Goal: Transaction & Acquisition: Purchase product/service

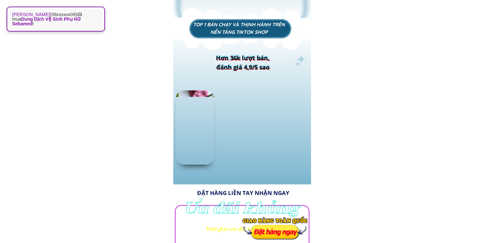
scroll to position [613, 0]
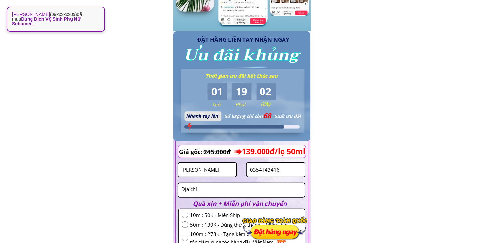
click at [217, 172] on input "[PERSON_NAME]" at bounding box center [207, 169] width 55 height 13
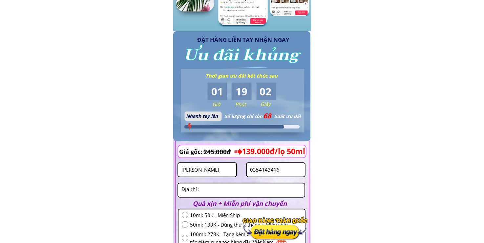
click at [217, 172] on input "[PERSON_NAME]" at bounding box center [207, 169] width 55 height 13
paste input "lều thiyen0363249508"
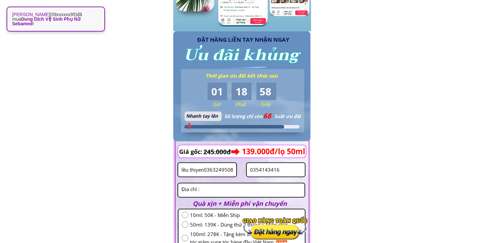
drag, startPoint x: 204, startPoint y: 169, endPoint x: 234, endPoint y: 172, distance: 30.1
click at [234, 172] on input "lều thiyen0363249508" at bounding box center [207, 169] width 55 height 13
type input "[PERSON_NAME]"
drag, startPoint x: 284, startPoint y: 169, endPoint x: 239, endPoint y: 174, distance: 45.6
click at [239, 174] on form "ĐẶT HÀNG NGAY lều thiyen 0354143416 10ml: 50K - Miễn Ship 50ml: 139K - Dùng thử…" at bounding box center [242, 216] width 128 height 138
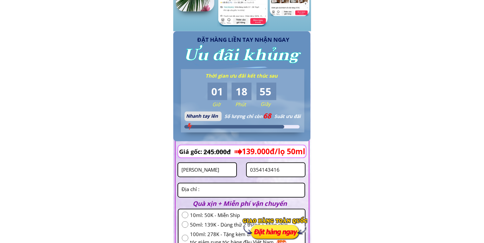
paste input "63249508"
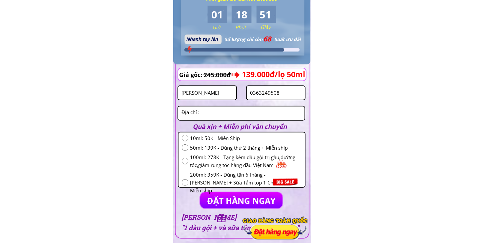
type input "0363249508"
click at [208, 116] on textarea at bounding box center [241, 112] width 123 height 13
type textarea "tv"
click at [214, 145] on span "50ml: 139K - Dùng thử 2 tháng + Miễn ship" at bounding box center [246, 147] width 112 height 8
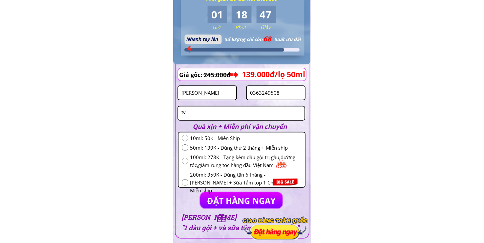
radio input "true"
click at [252, 194] on p "ĐẶT HÀNG NGAY" at bounding box center [241, 200] width 82 height 16
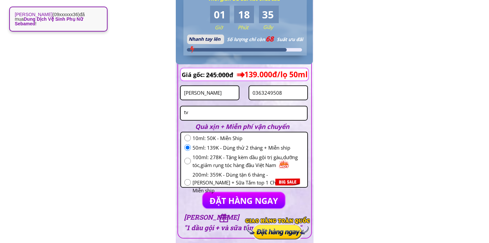
scroll to position [0, 0]
